Goal: Navigation & Orientation: Find specific page/section

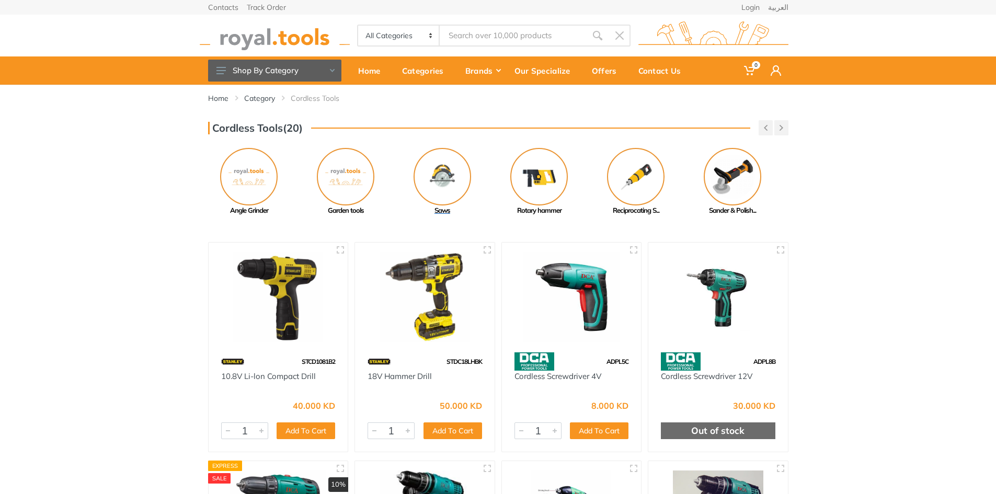
drag, startPoint x: 701, startPoint y: 176, endPoint x: 340, endPoint y: 180, distance: 360.8
click at [394, 180] on link "Saws" at bounding box center [442, 182] width 97 height 68
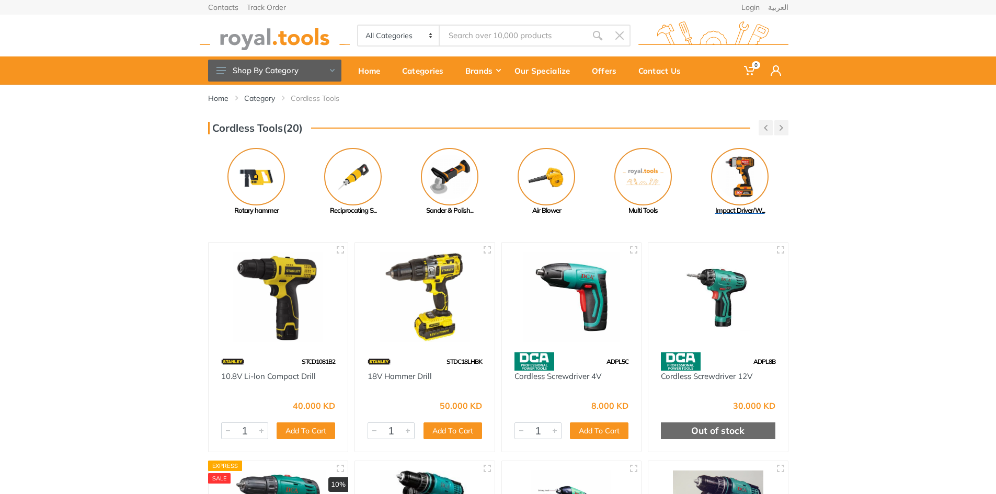
click at [732, 162] on img at bounding box center [740, 177] width 58 height 58
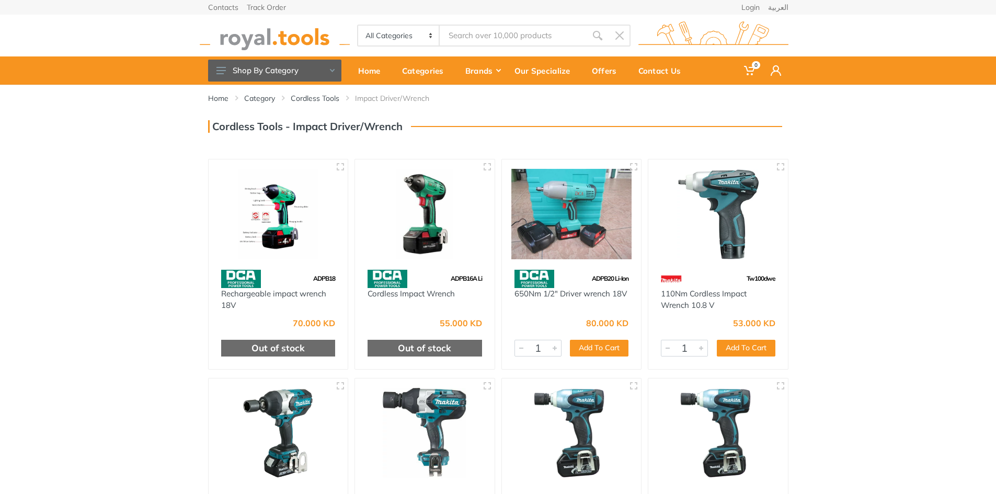
click at [890, 188] on div "Home Category Cordless Tools Impact Driver/Wrench" at bounding box center [498, 350] width 996 height 530
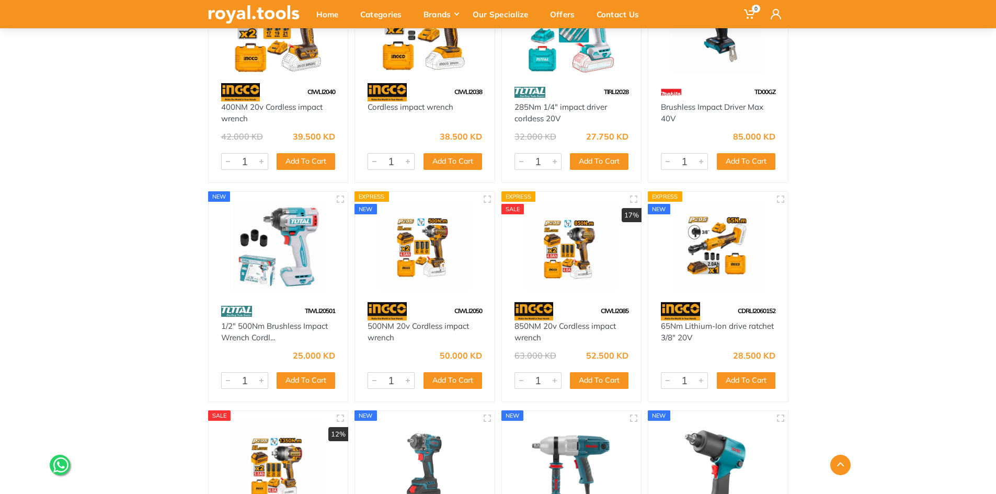
scroll to position [3588, 0]
